Goal: Transaction & Acquisition: Obtain resource

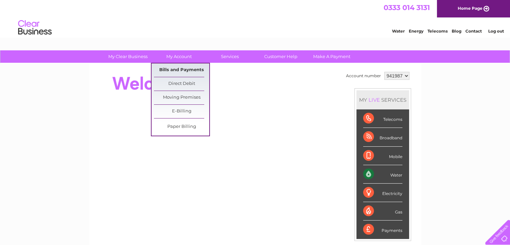
click at [175, 67] on link "Bills and Payments" at bounding box center [181, 69] width 55 height 13
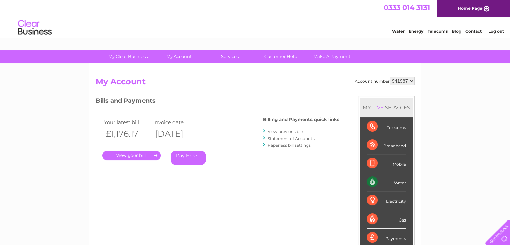
click at [288, 130] on link "View previous bills" at bounding box center [285, 131] width 37 height 5
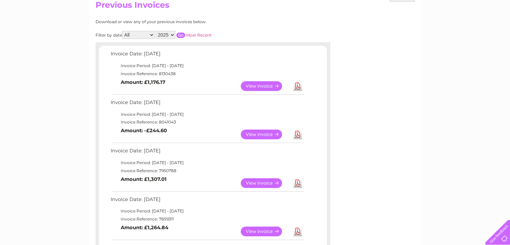
scroll to position [101, 0]
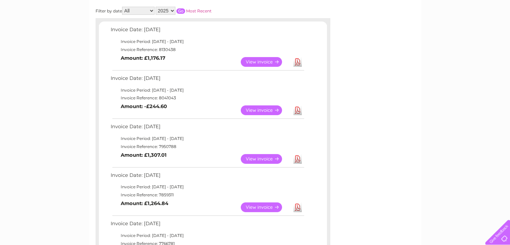
click at [272, 156] on link "View" at bounding box center [265, 159] width 49 height 10
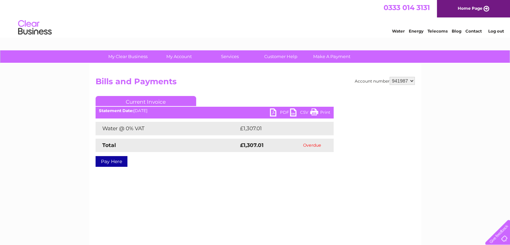
click at [286, 110] on link "PDF" at bounding box center [280, 113] width 20 height 10
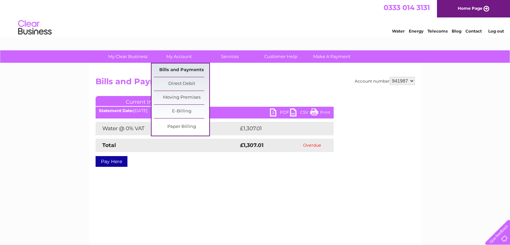
click at [177, 69] on link "Bills and Payments" at bounding box center [181, 69] width 55 height 13
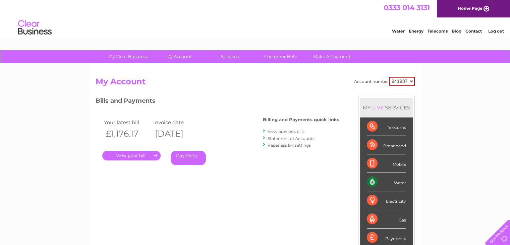
click at [286, 130] on link "View previous bills" at bounding box center [285, 131] width 37 height 5
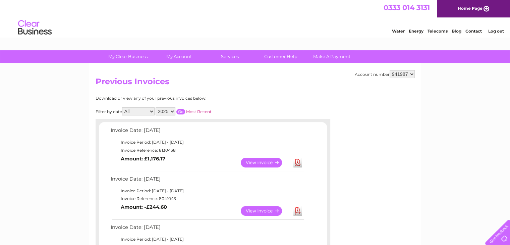
click at [260, 211] on link "View" at bounding box center [265, 211] width 49 height 10
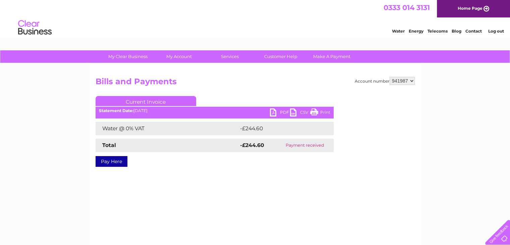
click at [280, 114] on link "PDF" at bounding box center [280, 113] width 20 height 10
